Goal: Task Accomplishment & Management: Use online tool/utility

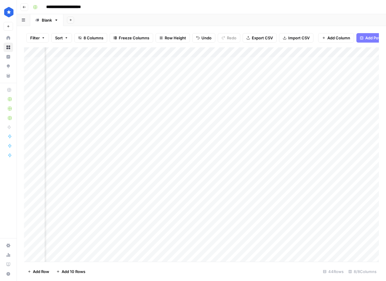
scroll to position [0, 165]
click at [235, 93] on div "Add Column" at bounding box center [201, 154] width 354 height 215
drag, startPoint x: 260, startPoint y: 106, endPoint x: 268, endPoint y: 105, distance: 8.4
click at [260, 106] on div "Add Column" at bounding box center [201, 154] width 354 height 215
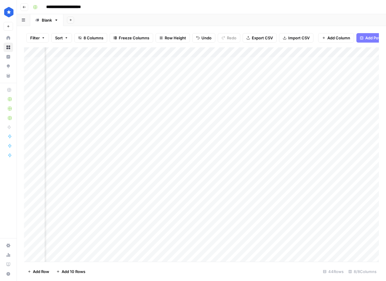
click at [286, 90] on div "Add Column" at bounding box center [201, 154] width 354 height 215
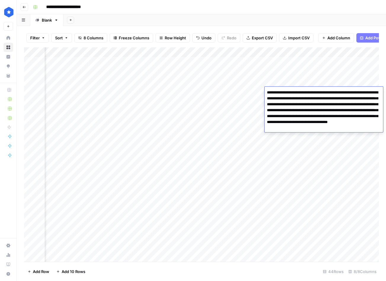
click at [239, 90] on div "Add Column" at bounding box center [201, 154] width 354 height 215
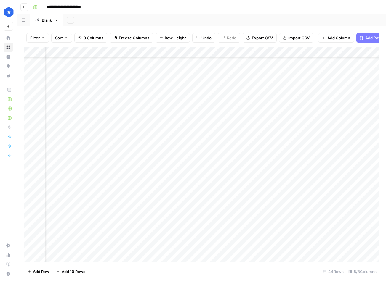
scroll to position [136, 155]
click at [220, 197] on div "Add Column" at bounding box center [201, 154] width 354 height 215
click at [220, 166] on div "Add Column" at bounding box center [201, 154] width 354 height 215
click at [219, 186] on div "Add Column" at bounding box center [201, 154] width 354 height 215
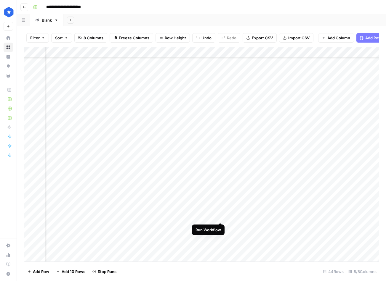
click at [220, 215] on div "Add Column" at bounding box center [201, 154] width 354 height 215
click at [220, 227] on div "Add Column" at bounding box center [201, 154] width 354 height 215
click at [220, 237] on div "Add Column" at bounding box center [201, 154] width 354 height 215
click at [220, 186] on div "Add Column" at bounding box center [201, 154] width 354 height 215
click at [220, 215] on div "Add Column" at bounding box center [201, 154] width 354 height 215
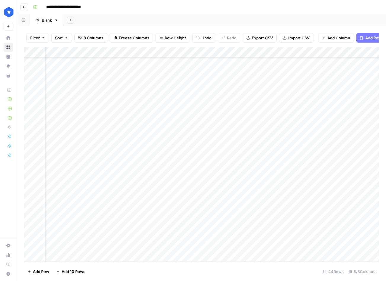
scroll to position [248, 169]
click at [246, 237] on div "Add Column" at bounding box center [201, 154] width 354 height 215
click at [275, 227] on div "Add Column" at bounding box center [201, 154] width 354 height 215
click at [291, 238] on div "Add Column" at bounding box center [201, 154] width 354 height 215
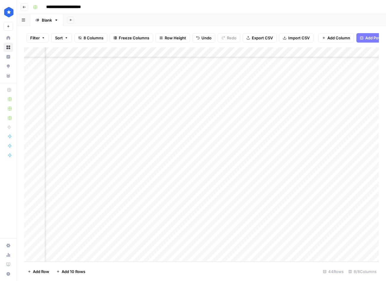
click at [291, 238] on div "Add Column" at bounding box center [201, 154] width 354 height 215
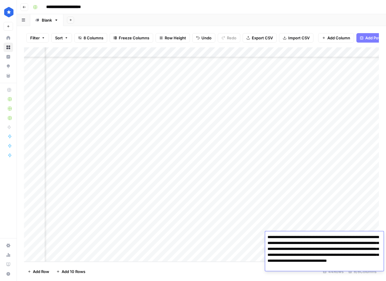
click at [297, 222] on div "Add Column" at bounding box center [201, 154] width 354 height 215
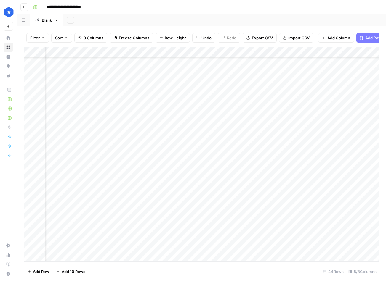
click at [299, 234] on div "Add Column" at bounding box center [201, 154] width 354 height 215
click at [293, 222] on div "Add Column" at bounding box center [201, 154] width 354 height 215
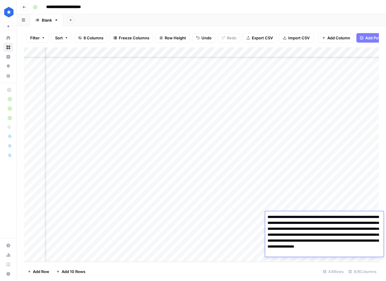
click at [289, 208] on div "Add Column" at bounding box center [201, 154] width 354 height 215
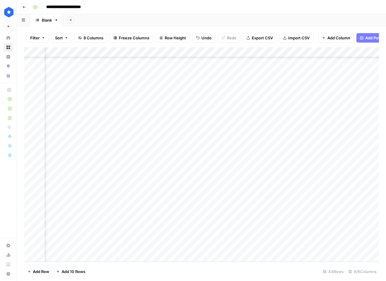
click at [294, 227] on div "Add Column" at bounding box center [201, 154] width 354 height 215
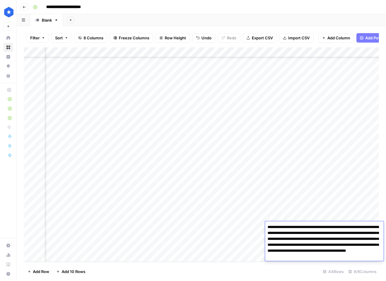
click at [245, 236] on div "Add Column" at bounding box center [201, 154] width 354 height 215
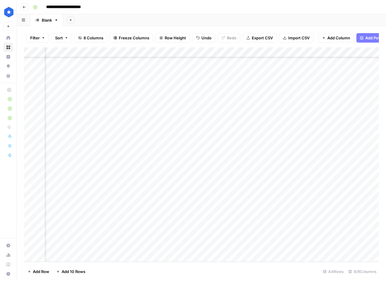
click at [281, 231] on div "Add Column" at bounding box center [201, 154] width 354 height 215
click at [191, 225] on div "Add Column" at bounding box center [201, 154] width 354 height 215
click at [193, 237] on div "Add Column" at bounding box center [201, 154] width 354 height 215
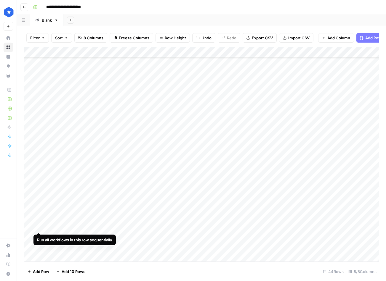
click at [39, 225] on div "Add Column" at bounding box center [201, 154] width 354 height 215
click at [175, 225] on div "Add Column" at bounding box center [201, 154] width 354 height 215
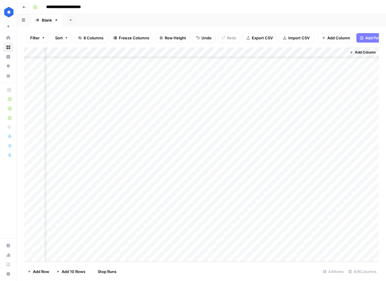
scroll to position [245, 249]
